Goal: Task Accomplishment & Management: Manage account settings

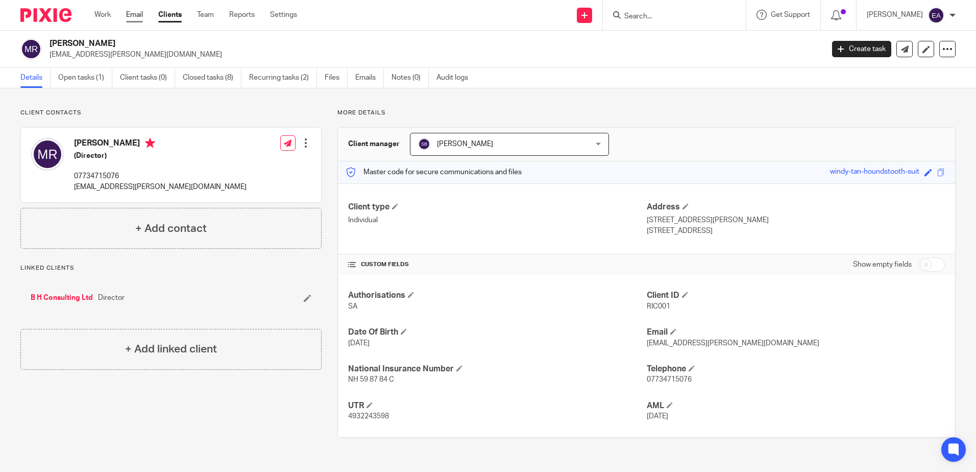
click at [134, 19] on link "Email" at bounding box center [134, 15] width 17 height 10
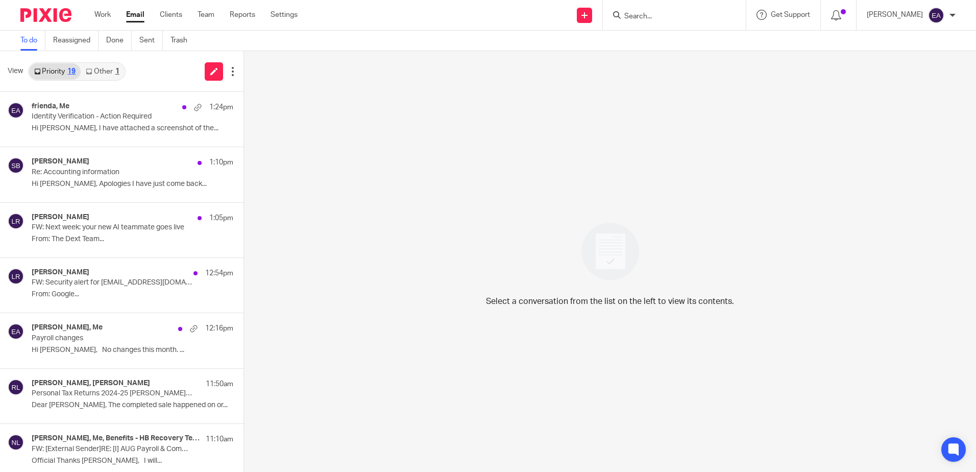
click at [108, 72] on link "Other 1" at bounding box center [102, 71] width 43 height 16
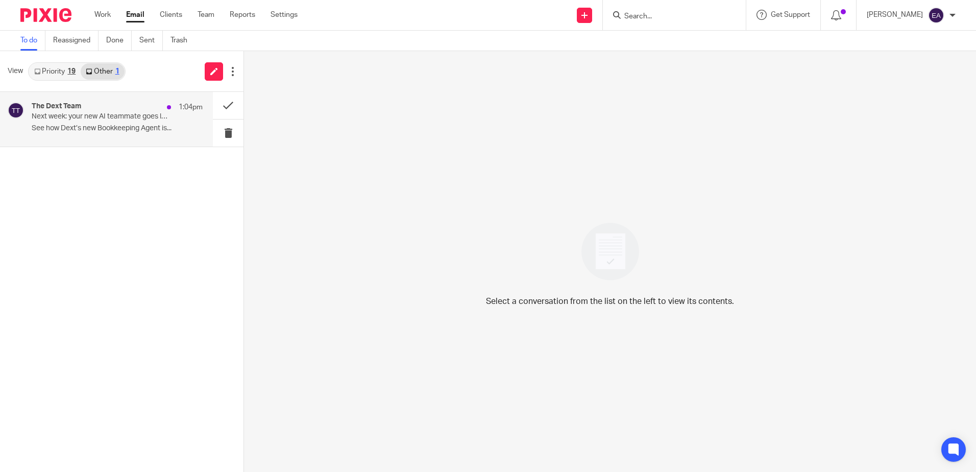
click at [120, 129] on p "See how Dext’s new Bookkeeping Agent is..." at bounding box center [117, 128] width 171 height 9
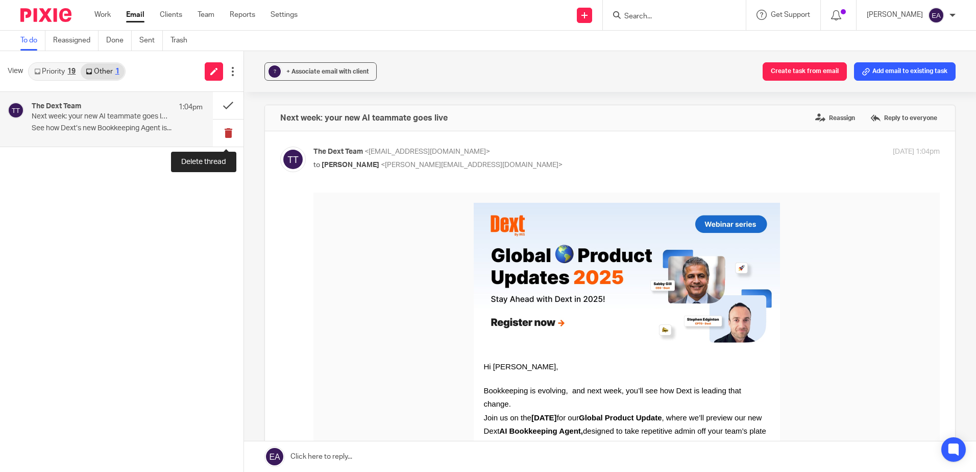
drag, startPoint x: 230, startPoint y: 133, endPoint x: 225, endPoint y: 132, distance: 5.2
click at [231, 133] on button at bounding box center [228, 132] width 31 height 27
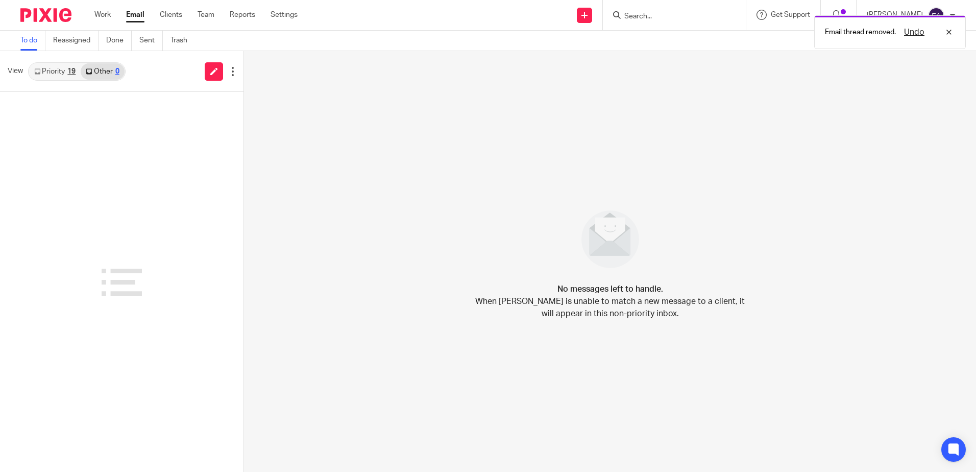
click at [73, 69] on div "19" at bounding box center [71, 71] width 8 height 7
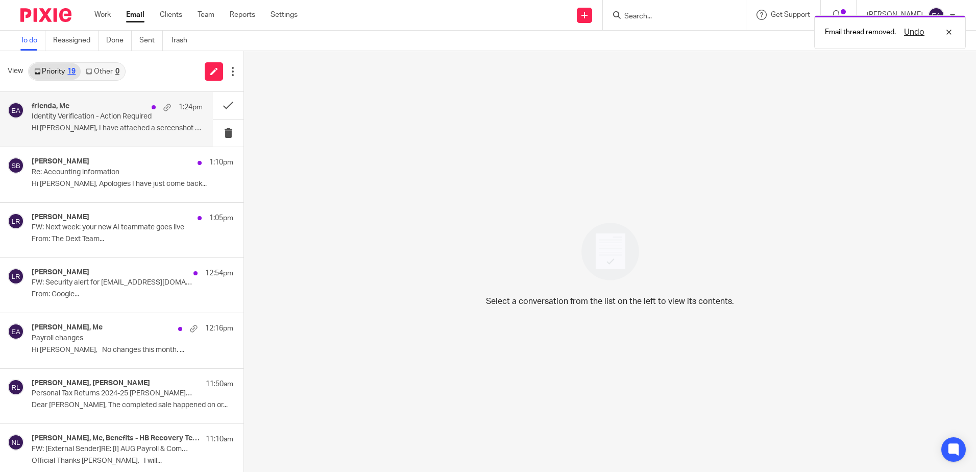
click at [100, 129] on p "Hi [PERSON_NAME], I have attached a screenshot of the..." at bounding box center [117, 128] width 171 height 9
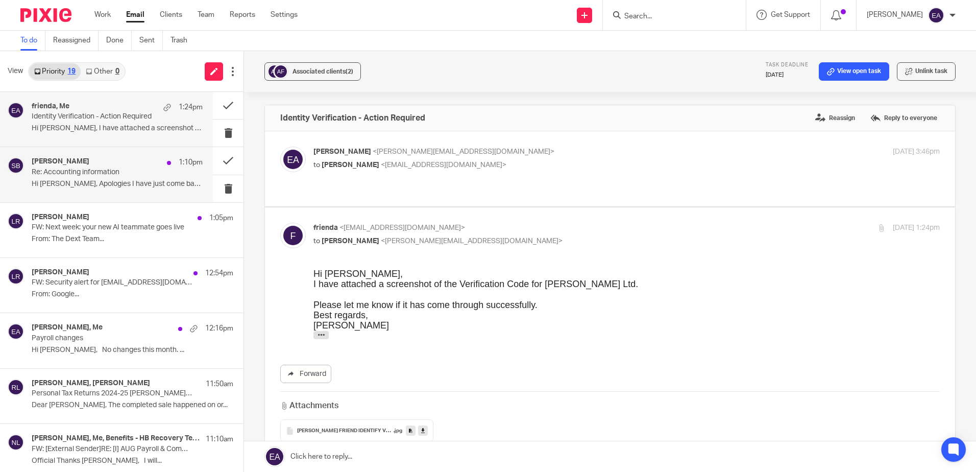
click at [118, 168] on p "Re: Accounting information" at bounding box center [100, 172] width 137 height 9
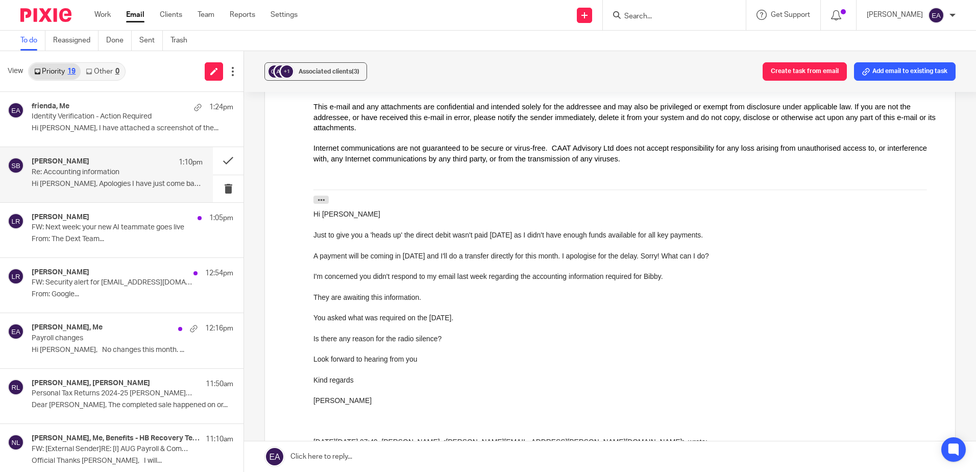
scroll to position [255, 0]
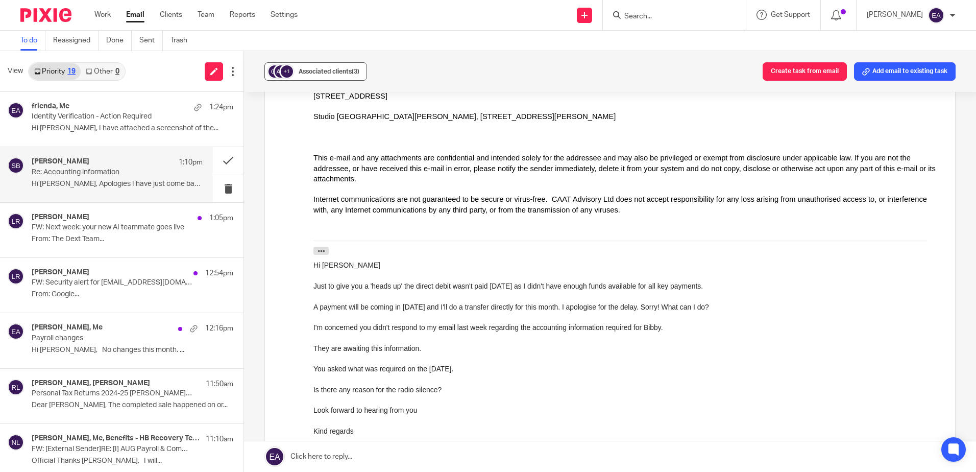
click at [316, 69] on span "Associated clients (3)" at bounding box center [329, 71] width 61 height 6
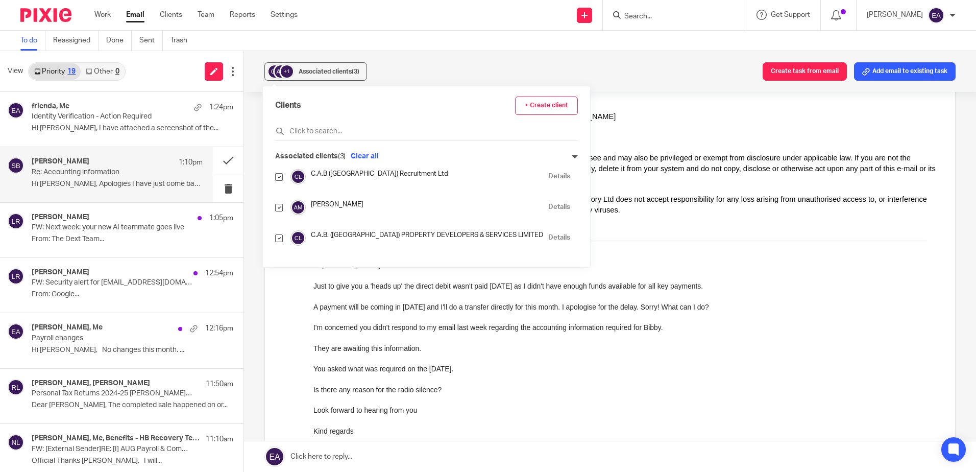
click at [764, 311] on div "A payment will be coming in [DATE] and I'll do a transfer directly for this mon…" at bounding box center [626, 307] width 626 height 10
click at [572, 129] on div at bounding box center [626, 127] width 626 height 10
click at [303, 74] on span "Associated clients (3)" at bounding box center [329, 71] width 61 height 6
click at [335, 68] on div "Associated clients (3)" at bounding box center [329, 71] width 61 height 10
click at [427, 68] on div "+1 Associated clients (3) Create task from email Add email to existing task" at bounding box center [610, 71] width 732 height 41
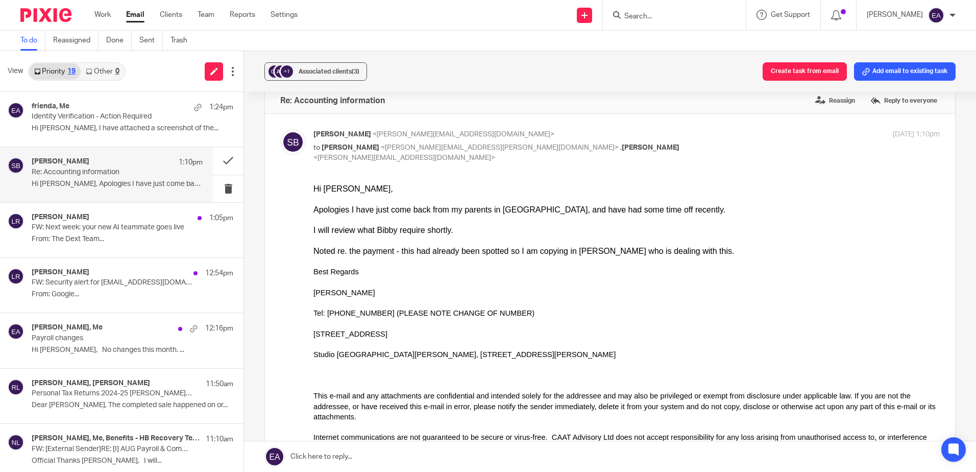
scroll to position [0, 0]
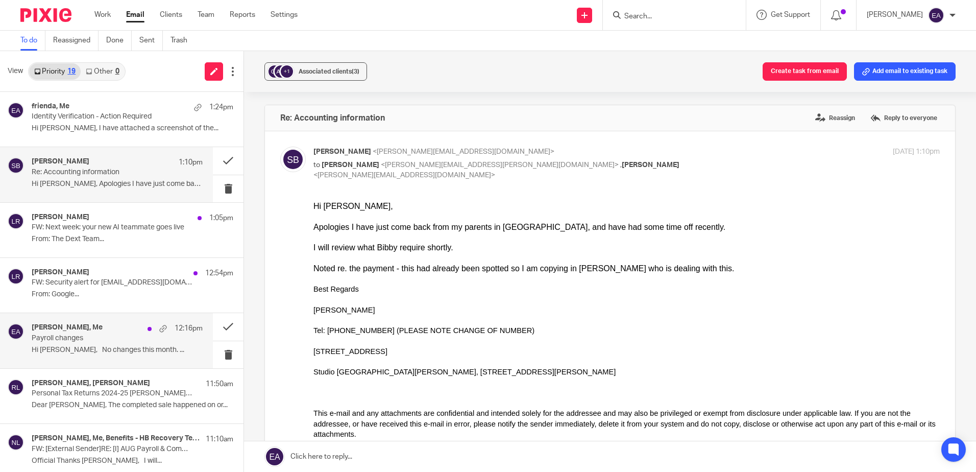
click at [92, 340] on p "Payroll changes" at bounding box center [100, 338] width 137 height 9
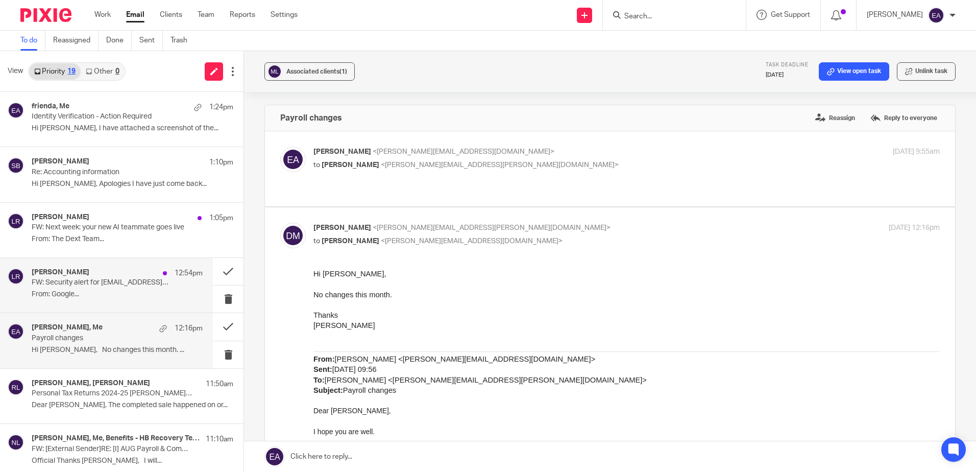
click at [108, 290] on p "From: Google..." at bounding box center [117, 294] width 171 height 9
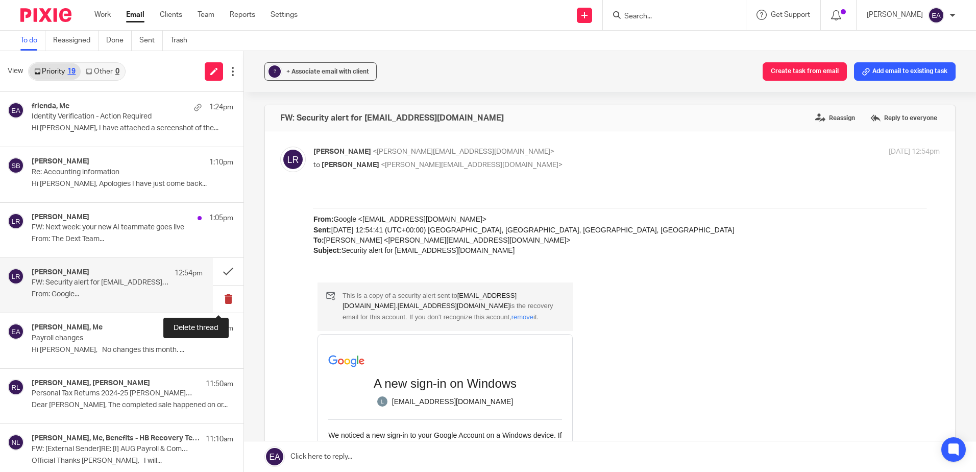
click at [220, 297] on button at bounding box center [228, 298] width 31 height 27
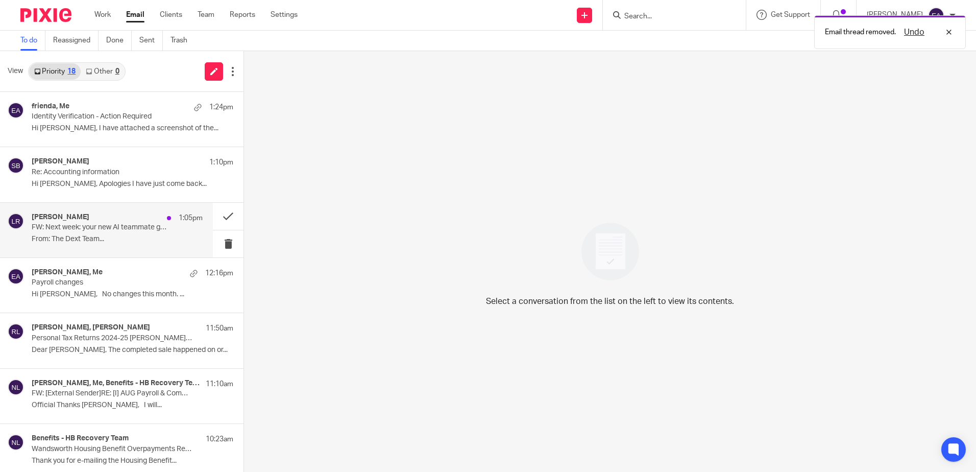
click at [81, 228] on p "FW: Next week: your new AI teammate goes live" at bounding box center [100, 227] width 137 height 9
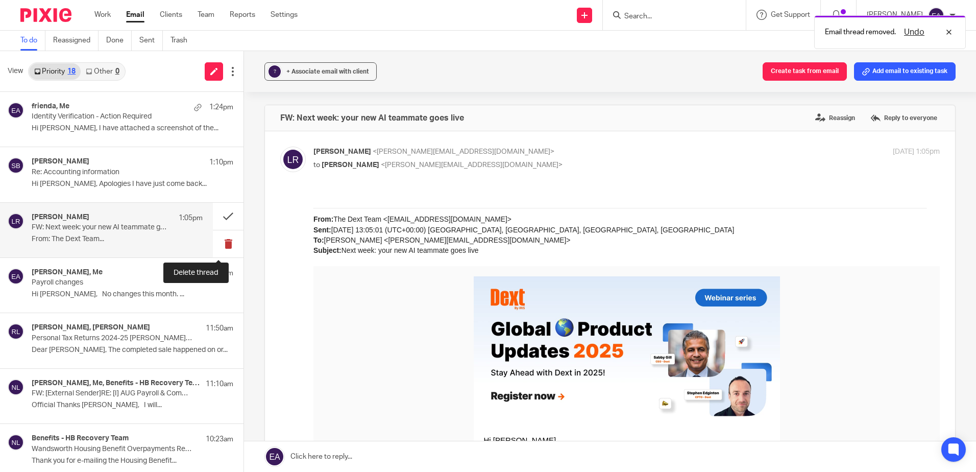
click at [214, 244] on button at bounding box center [228, 243] width 31 height 27
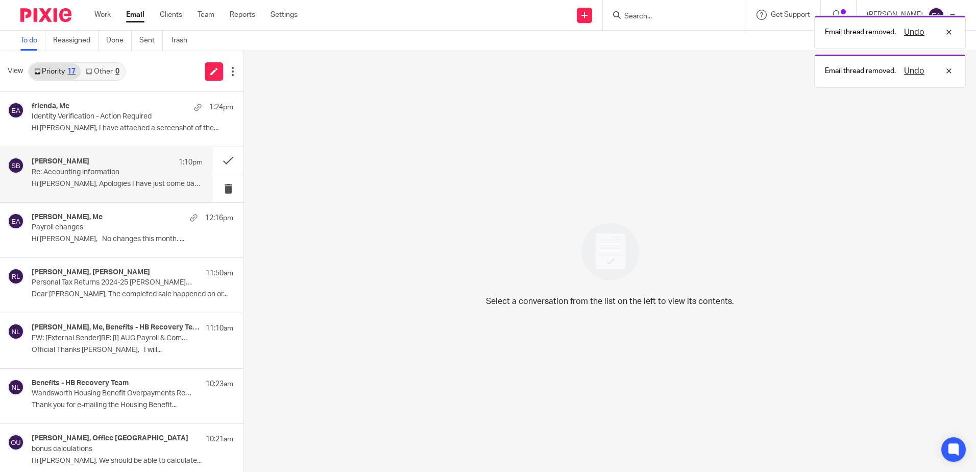
click at [76, 178] on div "[PERSON_NAME] 1:10pm Re: Accounting information Hi [PERSON_NAME], Apologies I h…" at bounding box center [117, 174] width 171 height 34
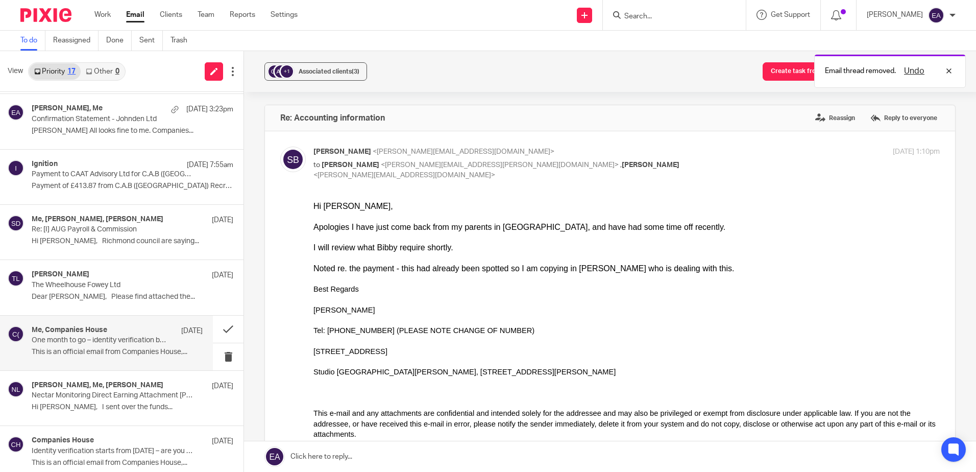
scroll to position [510, 0]
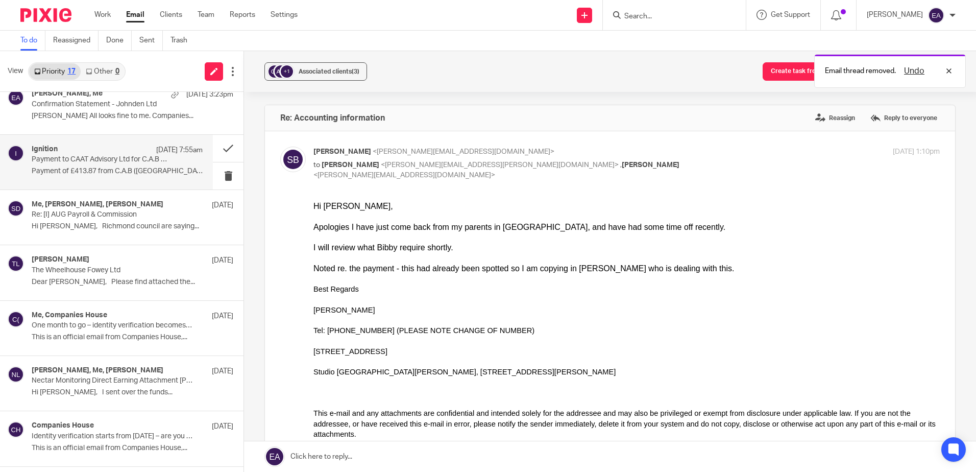
drag, startPoint x: 70, startPoint y: 135, endPoint x: 73, endPoint y: 143, distance: 8.6
click at [70, 136] on div "Ignition [DATE] 7:55am Payment to CAAT Advisory Ltd for C.A.B ([GEOGRAPHIC_DATA…" at bounding box center [106, 162] width 213 height 55
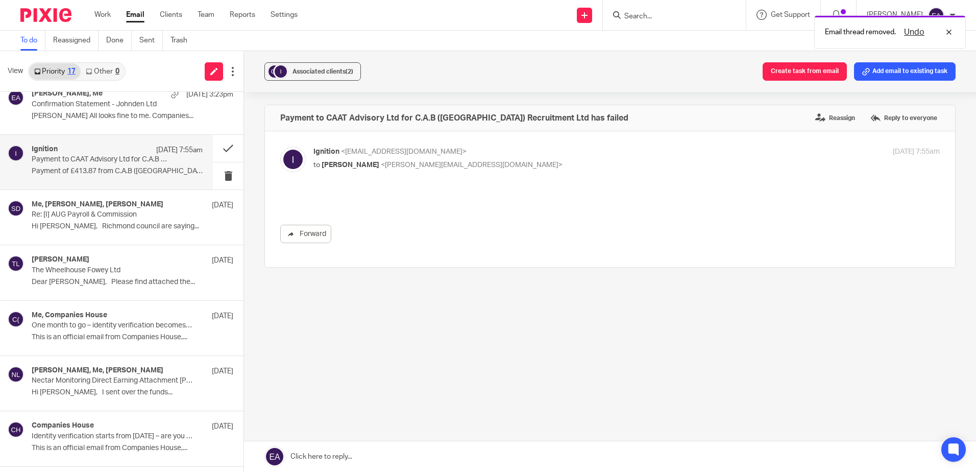
scroll to position [0, 0]
click at [79, 157] on p "Payment to CAAT Advisory Ltd for C.A.B ([GEOGRAPHIC_DATA]) Recruitment Ltd has …" at bounding box center [100, 159] width 137 height 9
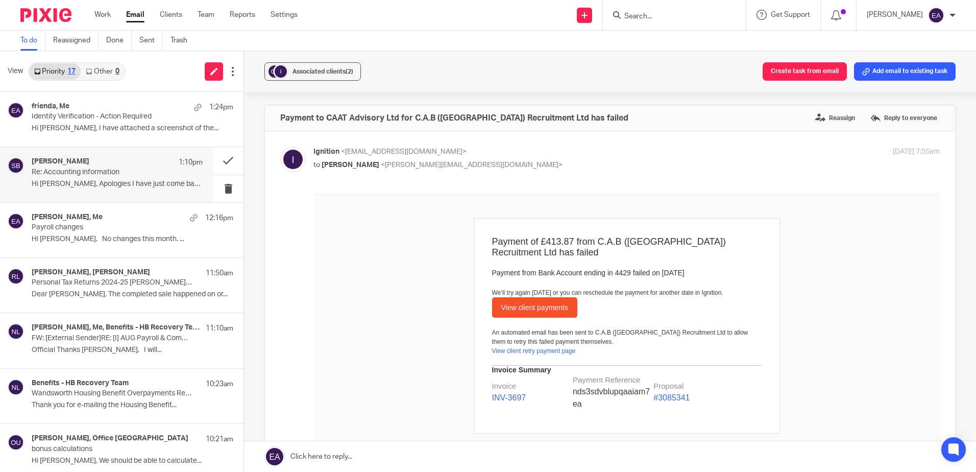
click at [100, 164] on div "[PERSON_NAME] 1:10pm" at bounding box center [117, 162] width 171 height 10
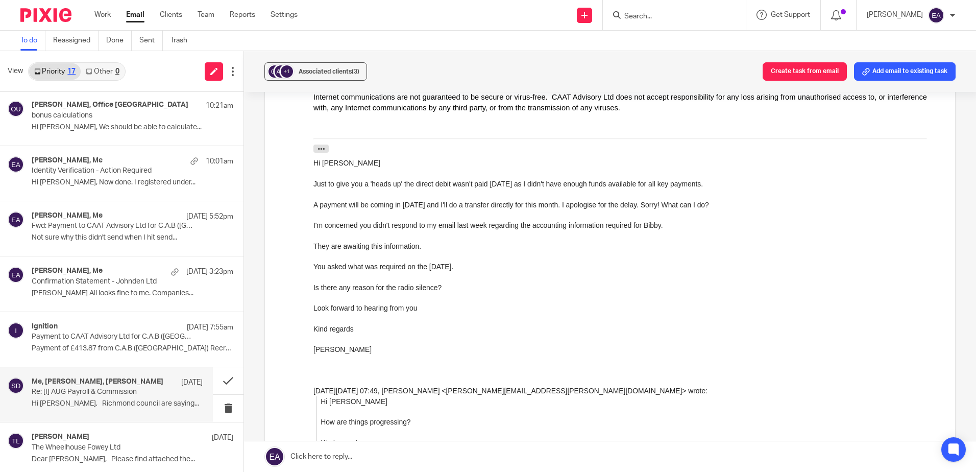
scroll to position [408, 0]
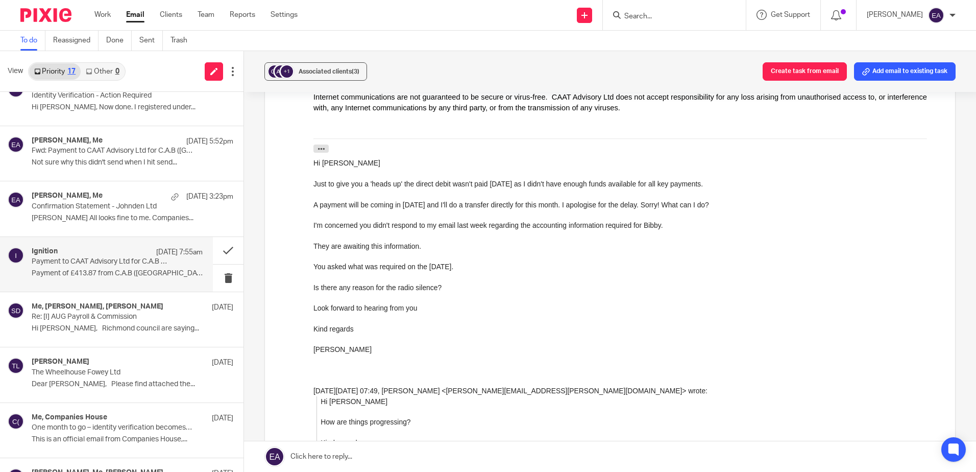
click at [98, 261] on p "Payment to CAAT Advisory Ltd for C.A.B ([GEOGRAPHIC_DATA]) Recruitment Ltd has …" at bounding box center [100, 261] width 137 height 9
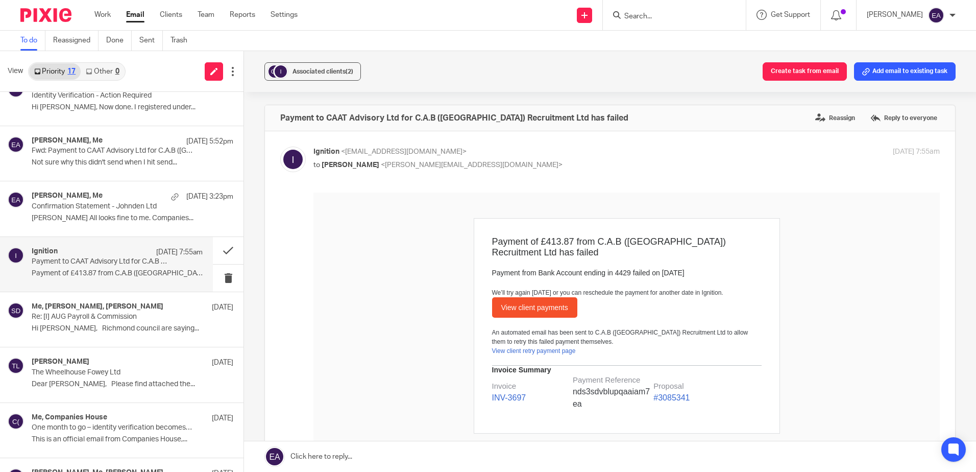
click at [514, 300] on link "View client payments" at bounding box center [534, 307] width 85 height 20
click at [217, 250] on button at bounding box center [228, 250] width 31 height 27
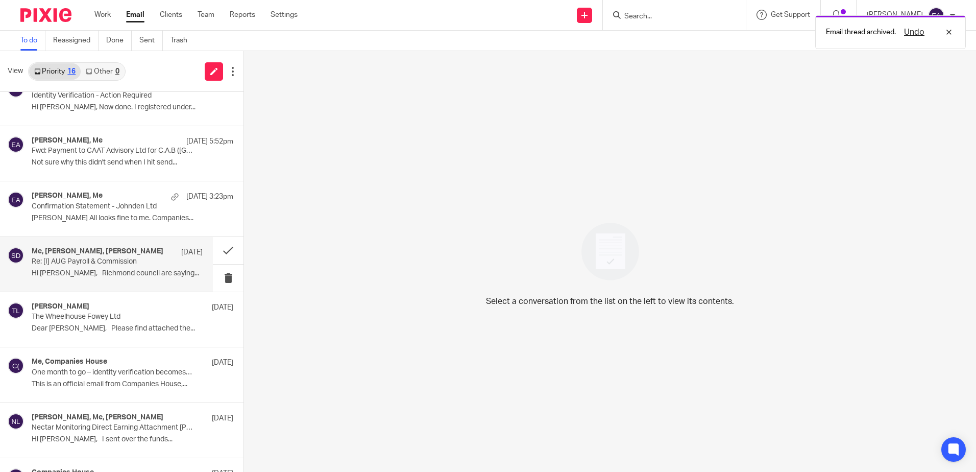
click at [106, 269] on p "Hi [PERSON_NAME], Richmond council are saying..." at bounding box center [117, 273] width 171 height 9
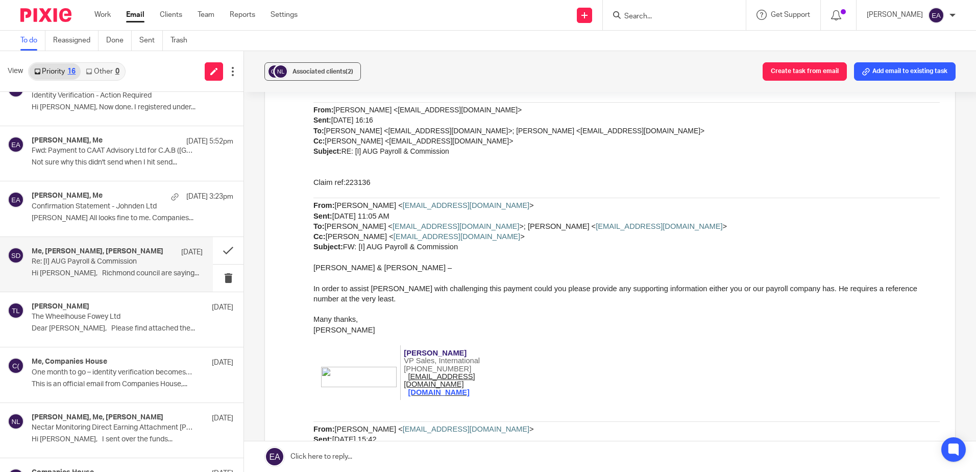
scroll to position [1152, 0]
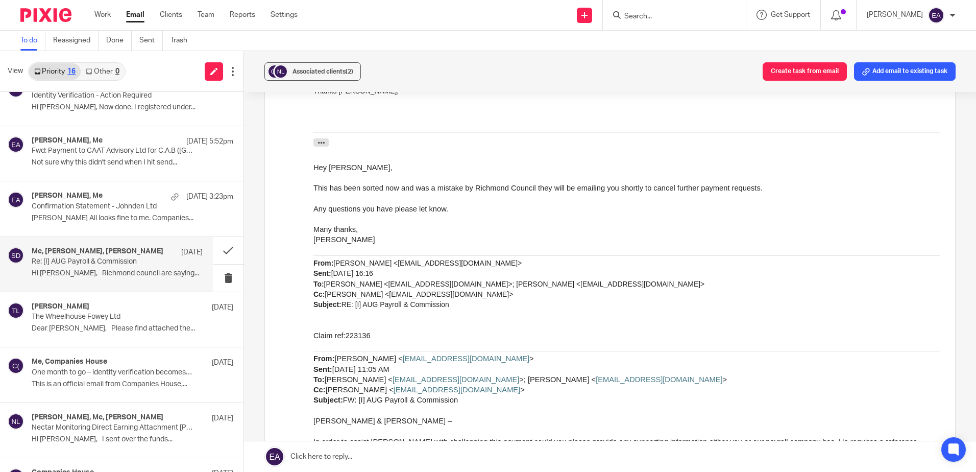
click at [712, 12] on input "Search" at bounding box center [669, 16] width 92 height 9
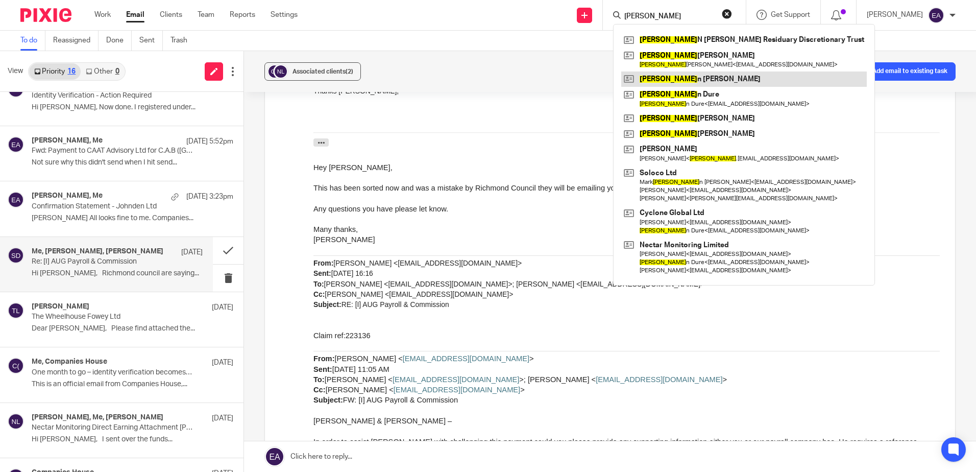
type input "[PERSON_NAME]"
click at [726, 72] on link at bounding box center [744, 78] width 246 height 15
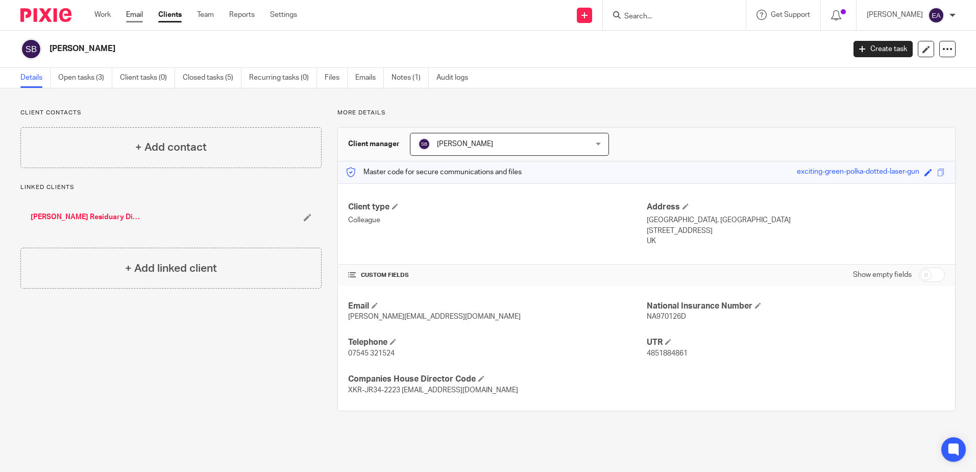
click at [135, 13] on link "Email" at bounding box center [134, 15] width 17 height 10
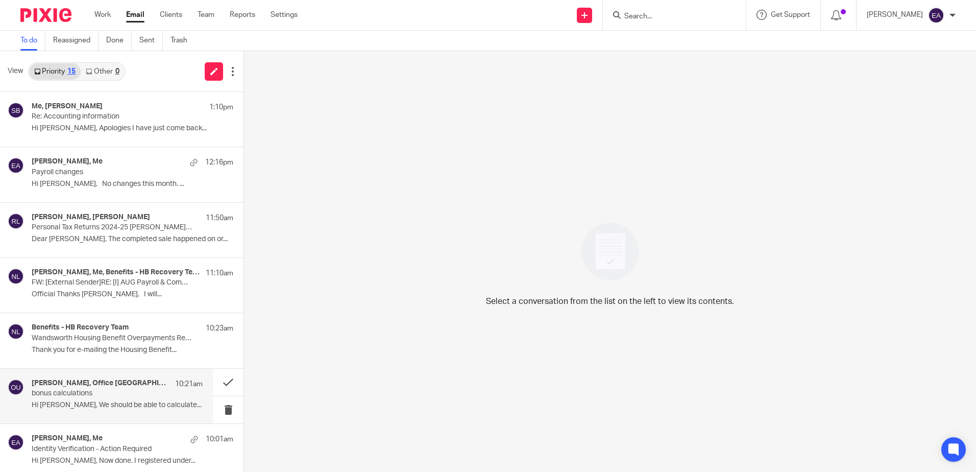
scroll to position [51, 0]
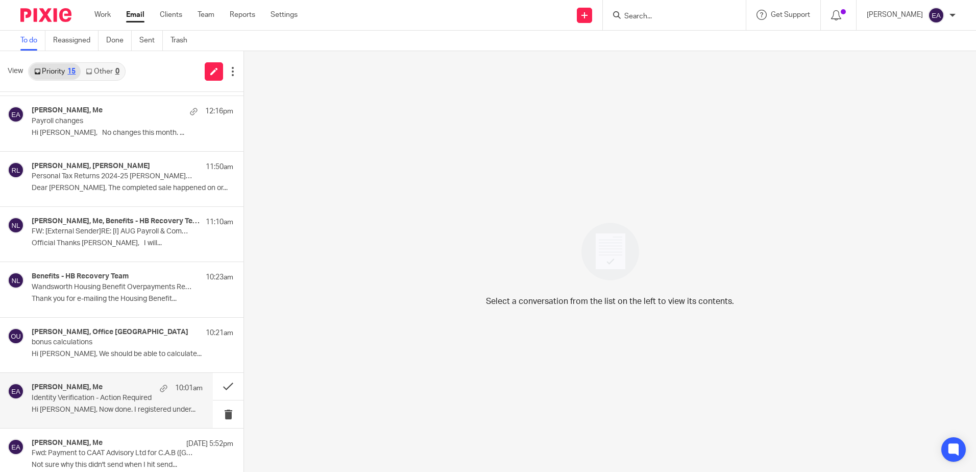
click at [110, 395] on p "Identity Verification - Action Required" at bounding box center [100, 398] width 137 height 9
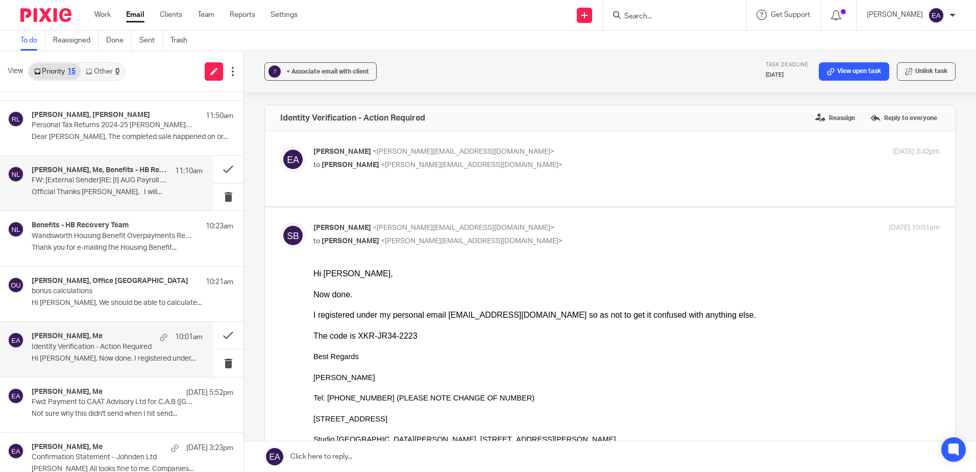
scroll to position [153, 0]
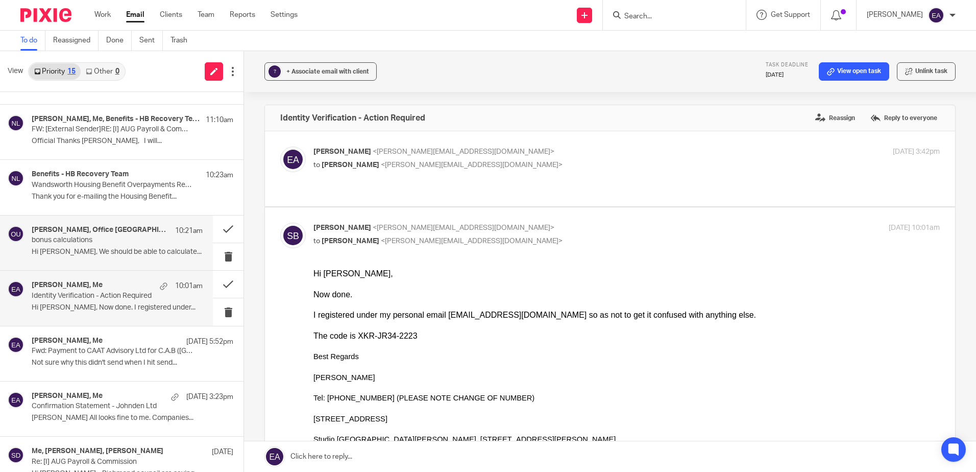
click at [119, 248] on p "Hi [PERSON_NAME], We should be able to calculate..." at bounding box center [117, 252] width 171 height 9
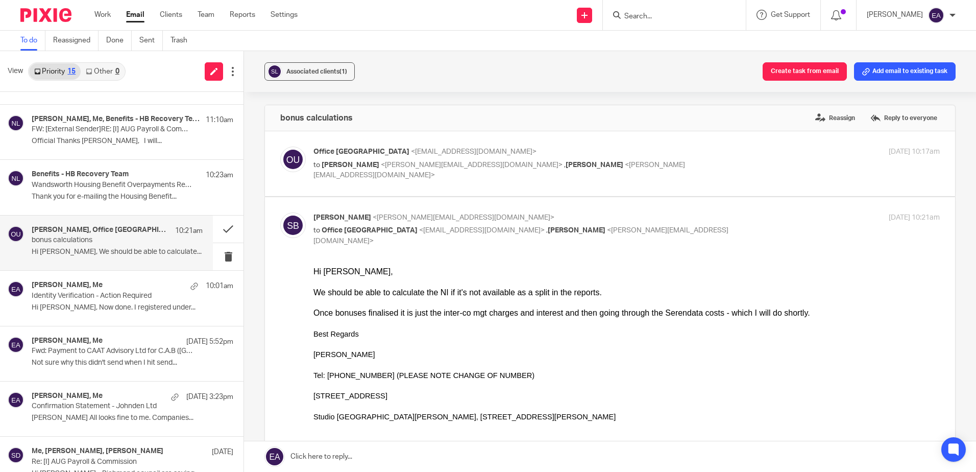
scroll to position [0, 0]
click at [221, 225] on button at bounding box center [228, 228] width 31 height 27
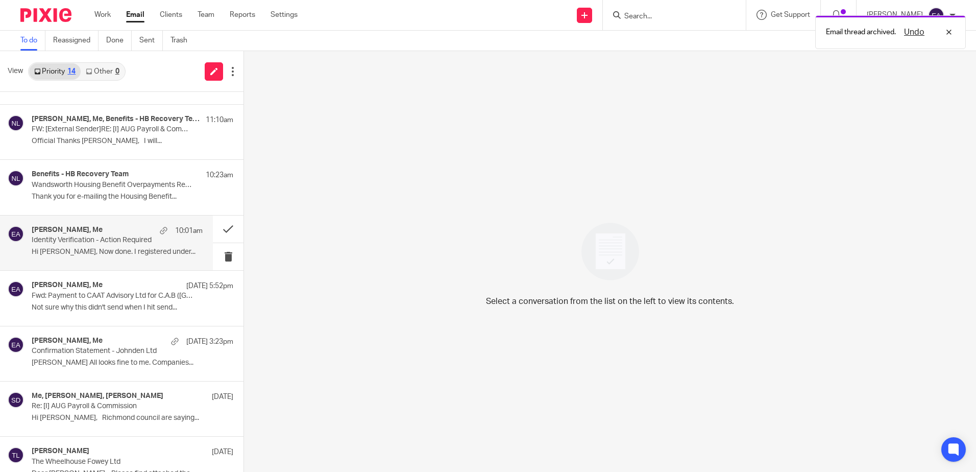
click at [94, 251] on p "Hi [PERSON_NAME], Now done. I registered under..." at bounding box center [117, 252] width 171 height 9
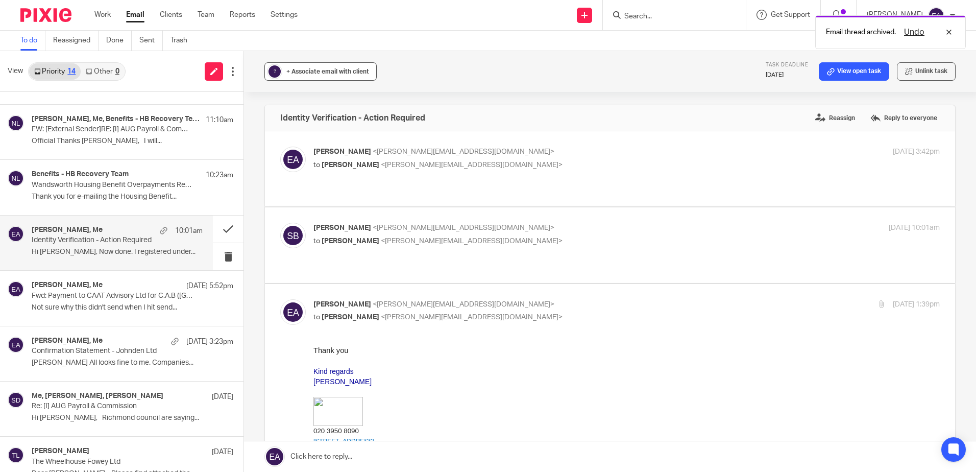
click at [343, 64] on button "? + Associate email with client" at bounding box center [320, 71] width 112 height 18
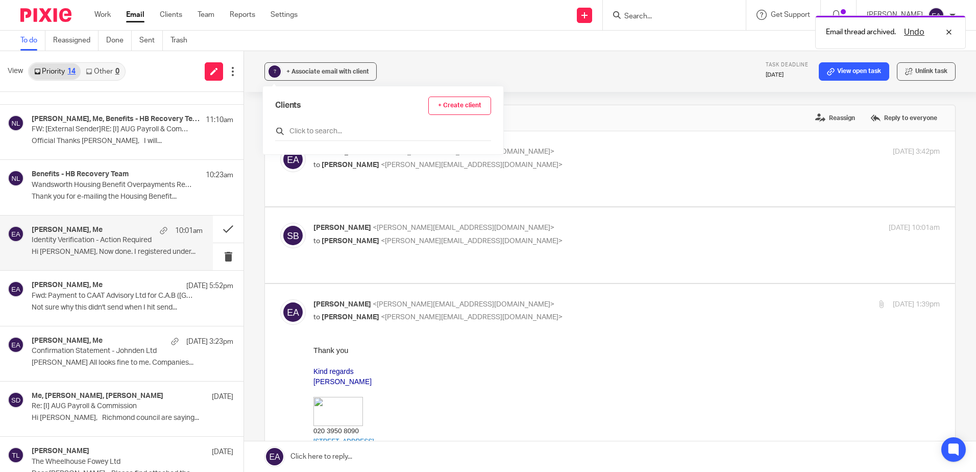
click at [334, 132] on input "text" at bounding box center [383, 131] width 216 height 10
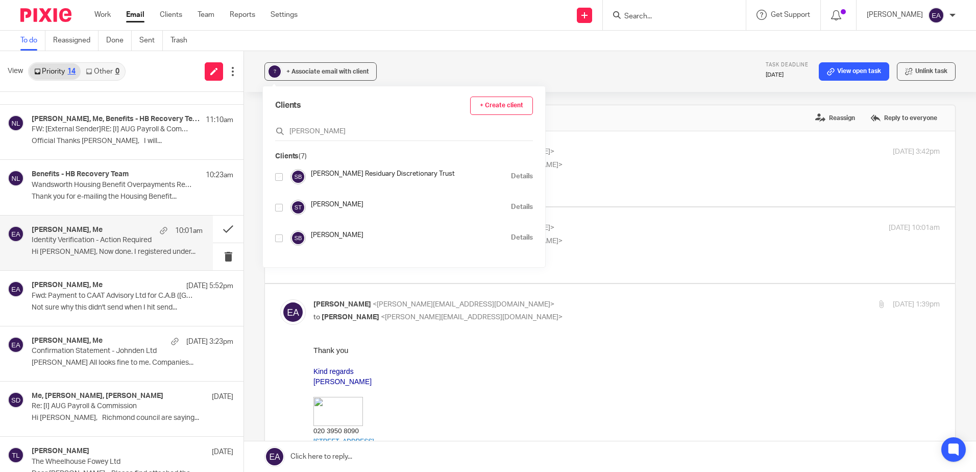
type input "[PERSON_NAME]"
click at [281, 239] on input "checkbox" at bounding box center [279, 238] width 8 height 8
checkbox input "true"
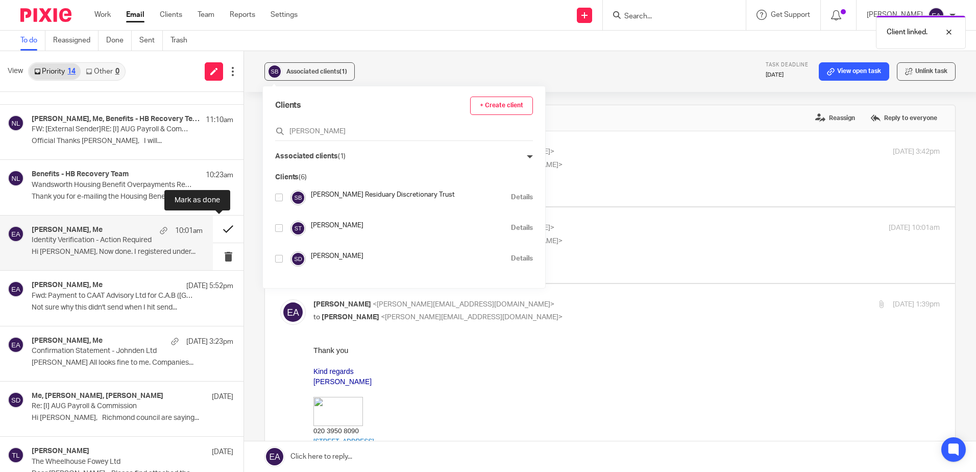
click at [219, 227] on button at bounding box center [228, 228] width 31 height 27
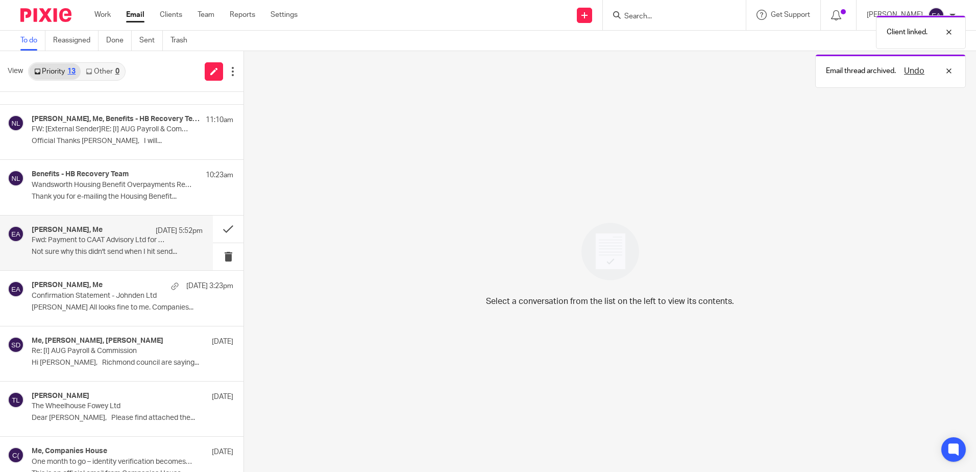
click at [118, 245] on div "Steve Bradshaw, Me 13 Oct 5:52pm Fwd: Payment to CAAT Advisory Ltd for C.A.B (U…" at bounding box center [117, 243] width 171 height 34
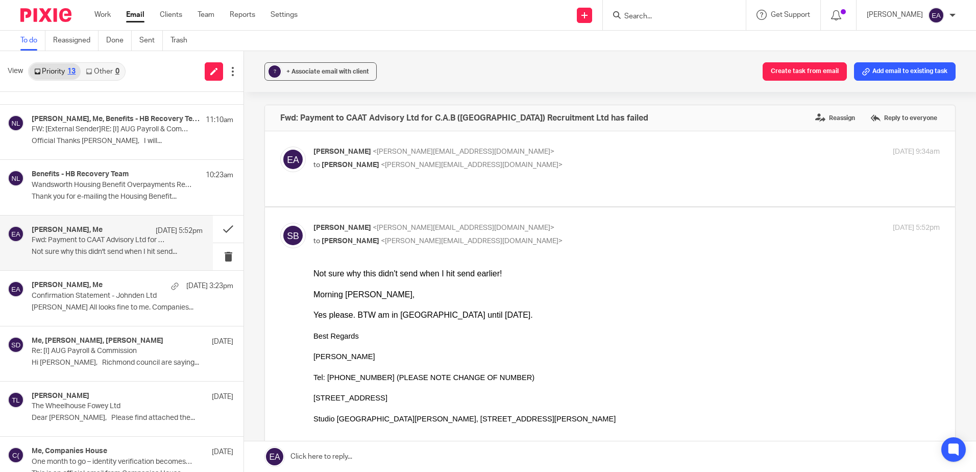
click at [306, 61] on div "? + Associate email with client Create task from email Add email to existing ta…" at bounding box center [610, 71] width 732 height 41
click at [308, 69] on span "+ Associate email with client" at bounding box center [327, 71] width 83 height 6
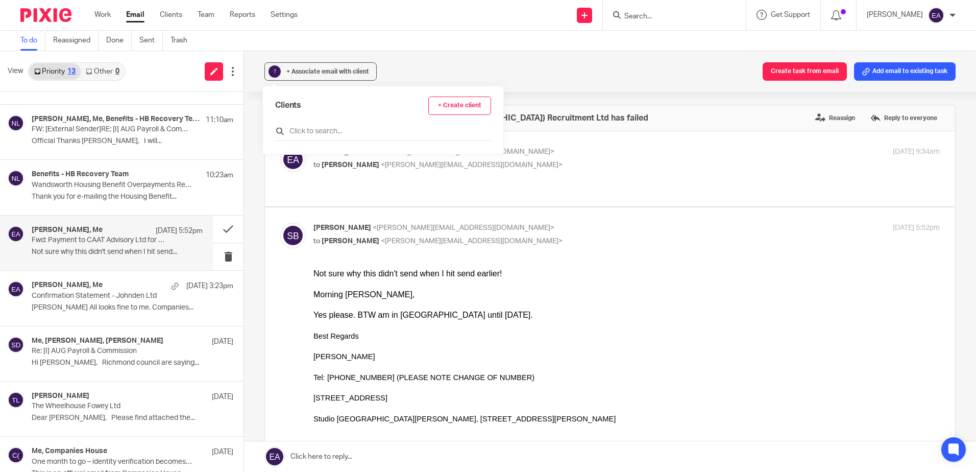
click at [339, 130] on input "text" at bounding box center [383, 131] width 216 height 10
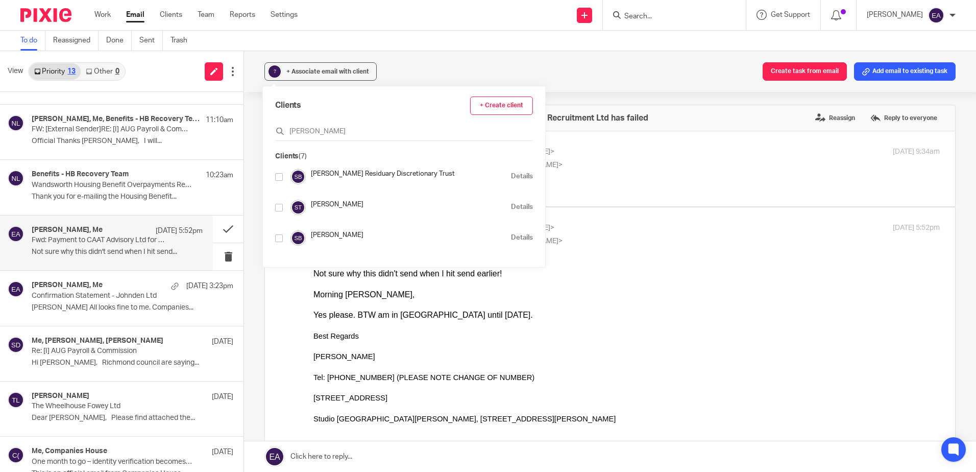
type input "[PERSON_NAME]"
click at [286, 238] on div "Steven Bradshaw Details" at bounding box center [404, 237] width 258 height 15
click at [278, 239] on input "checkbox" at bounding box center [279, 238] width 8 height 8
checkbox input "true"
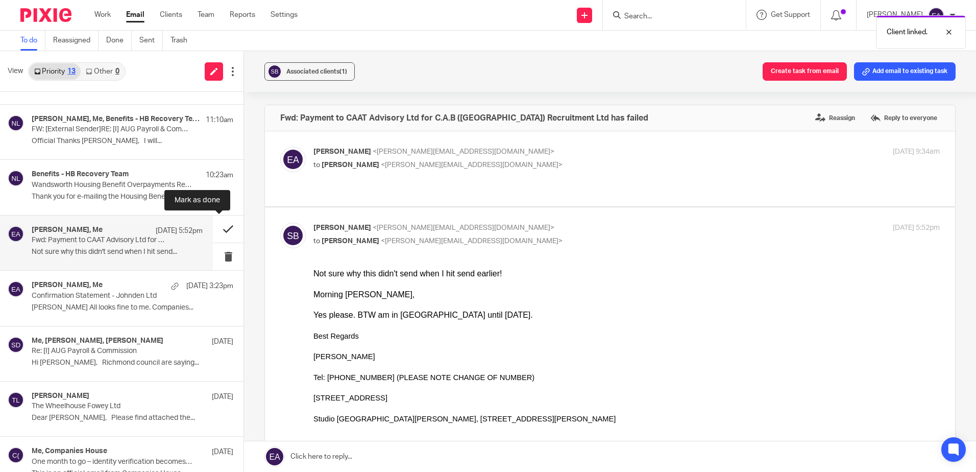
click at [216, 228] on button at bounding box center [228, 228] width 31 height 27
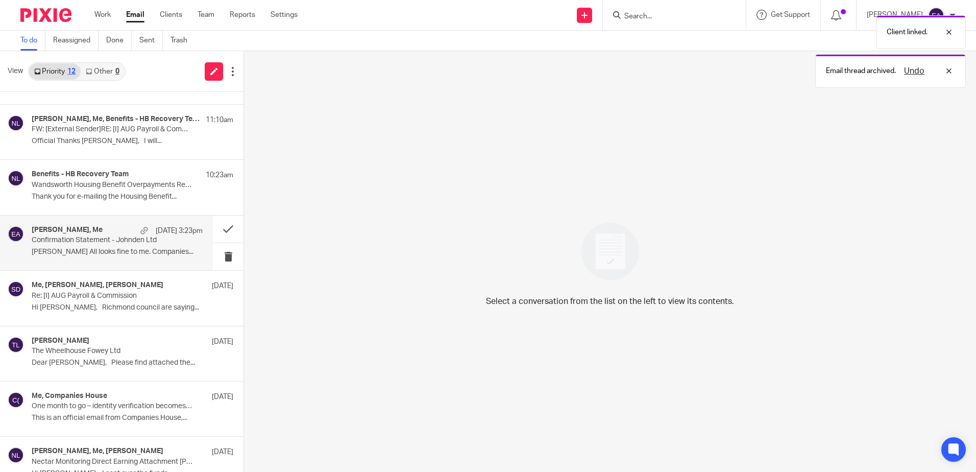
click at [55, 238] on p "Confirmation Statement - Johnden Ltd" at bounding box center [100, 240] width 137 height 9
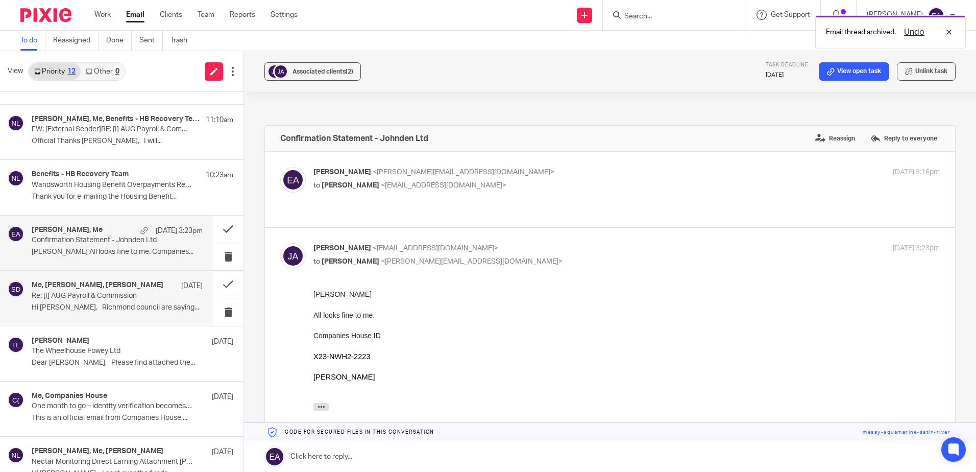
click at [101, 296] on p "Re: [I] AUG Payroll & Commission" at bounding box center [100, 295] width 137 height 9
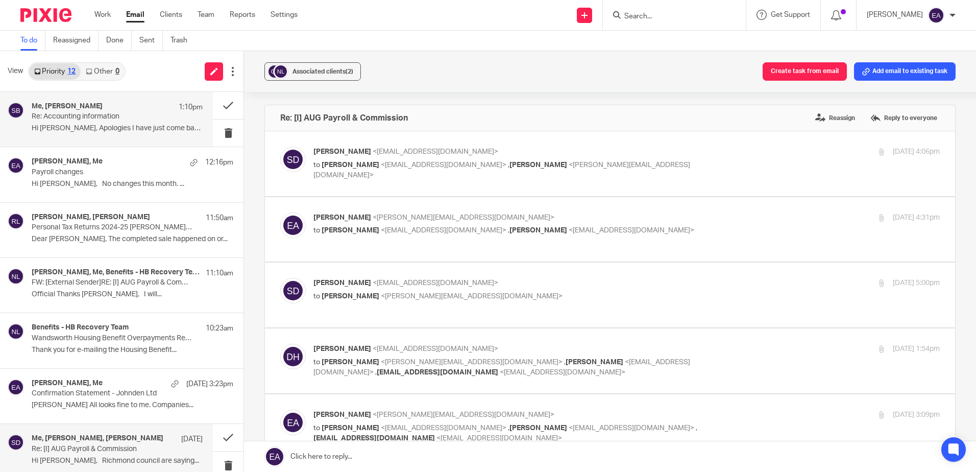
click at [91, 118] on p "Re: Accounting information" at bounding box center [100, 116] width 137 height 9
